Goal: Transaction & Acquisition: Book appointment/travel/reservation

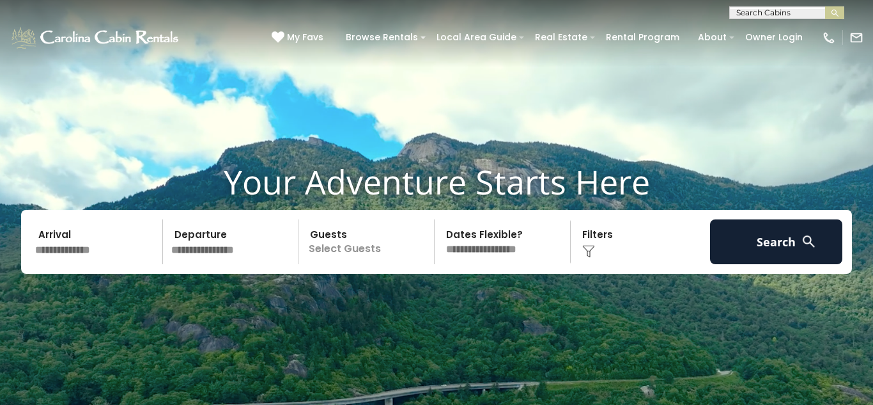
click at [82, 258] on input "text" at bounding box center [97, 241] width 132 height 45
click at [76, 246] on input "text" at bounding box center [97, 241] width 132 height 45
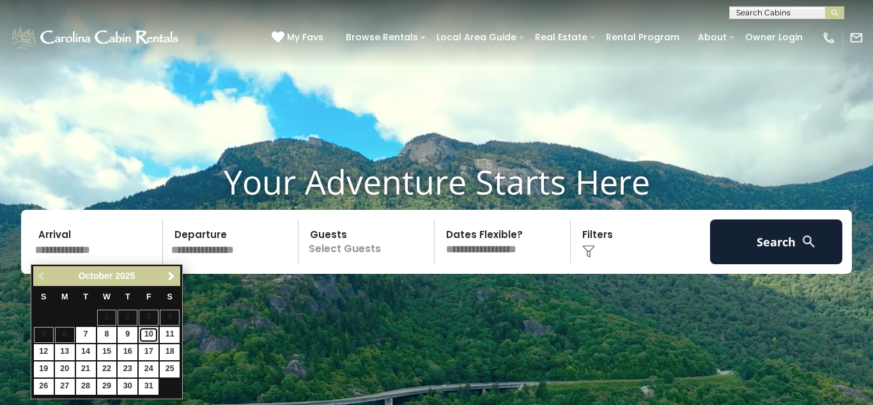
click at [148, 335] on link "10" at bounding box center [149, 335] width 20 height 16
type input "********"
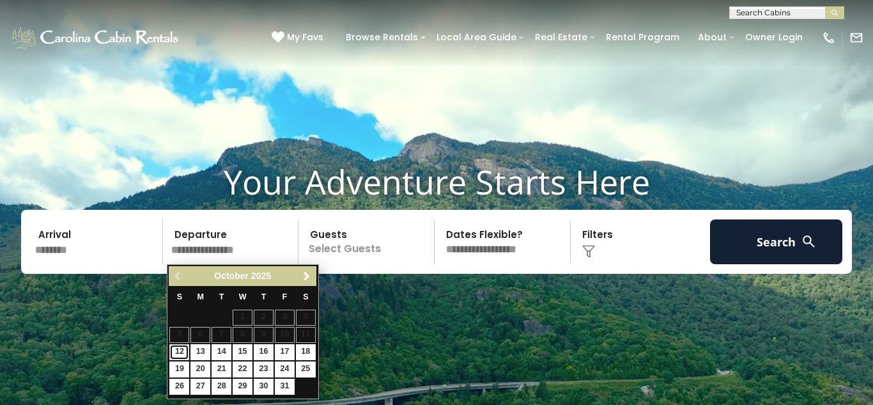
click at [179, 347] on link "12" at bounding box center [179, 352] width 20 height 16
type input "********"
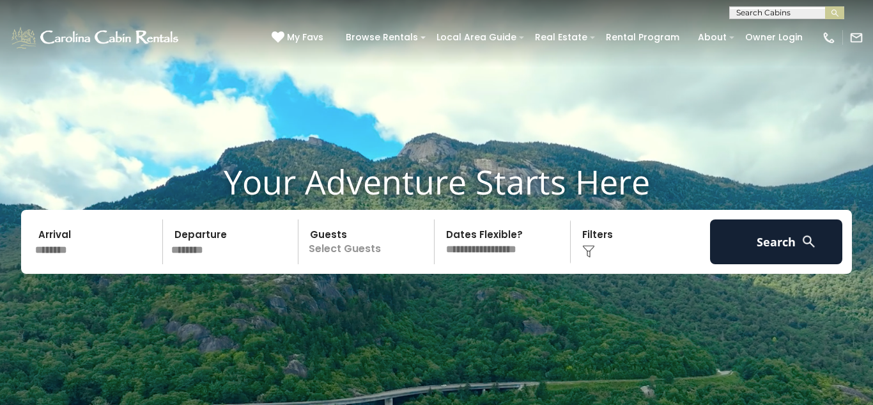
click at [397, 245] on p "Select Guests" at bounding box center [368, 241] width 132 height 45
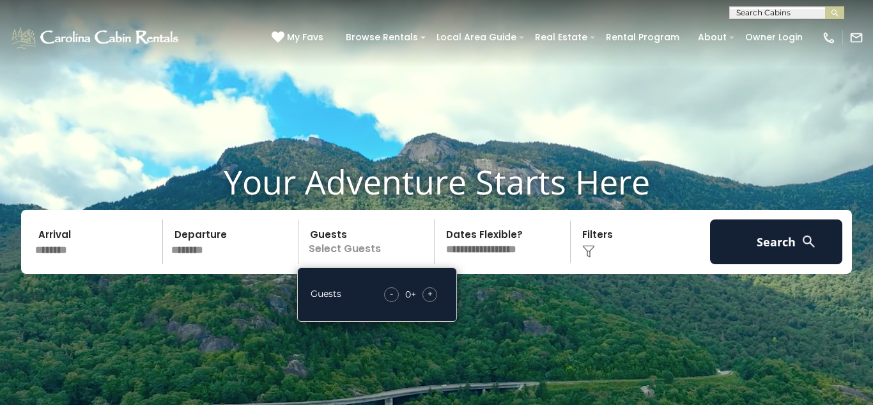
click at [432, 295] on span "+" at bounding box center [430, 293] width 5 height 13
click at [435, 293] on div "+" at bounding box center [430, 294] width 15 height 15
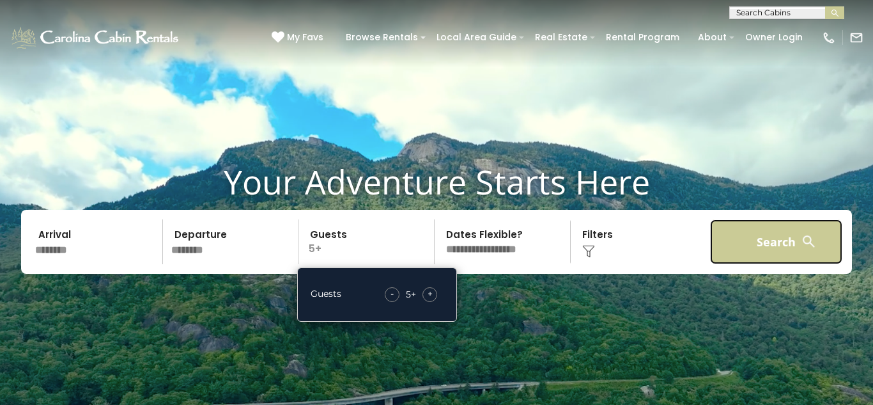
click at [725, 255] on button "Search" at bounding box center [776, 241] width 132 height 45
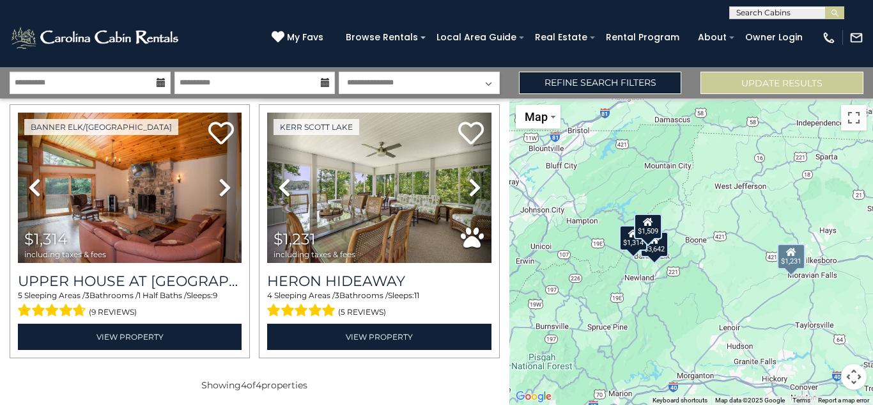
scroll to position [304, 0]
